Goal: Find specific page/section: Find specific page/section

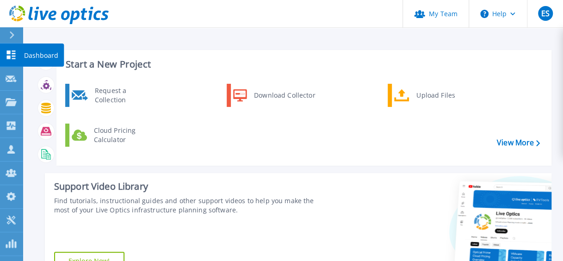
click at [5, 58] on link "Dashboard Dashboard" at bounding box center [11, 56] width 23 height 24
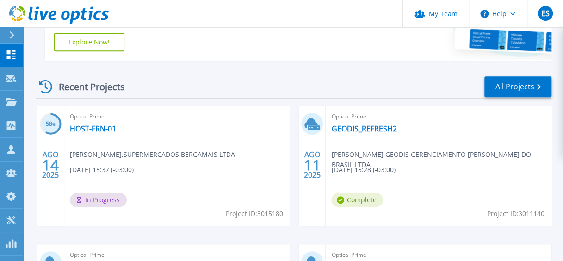
scroll to position [232, 0]
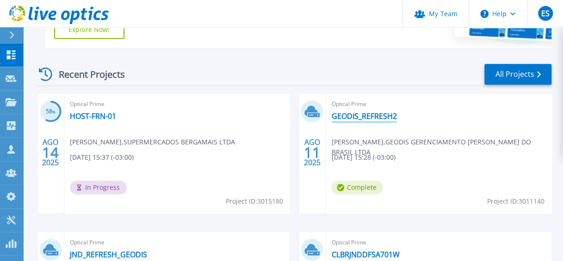
click at [353, 119] on link "GEODIS_REFRESH2" at bounding box center [364, 116] width 65 height 9
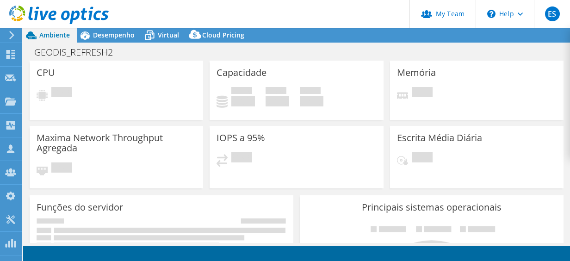
select select "USD"
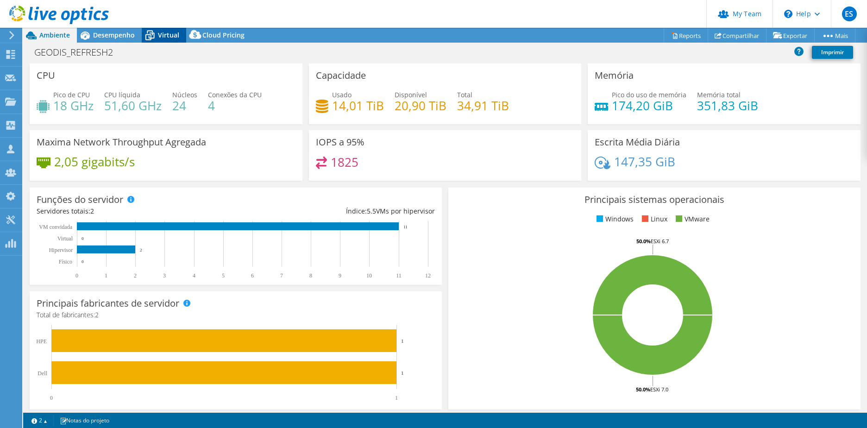
click at [171, 33] on span "Virtual" at bounding box center [168, 35] width 21 height 9
